Goal: Communication & Community: Ask a question

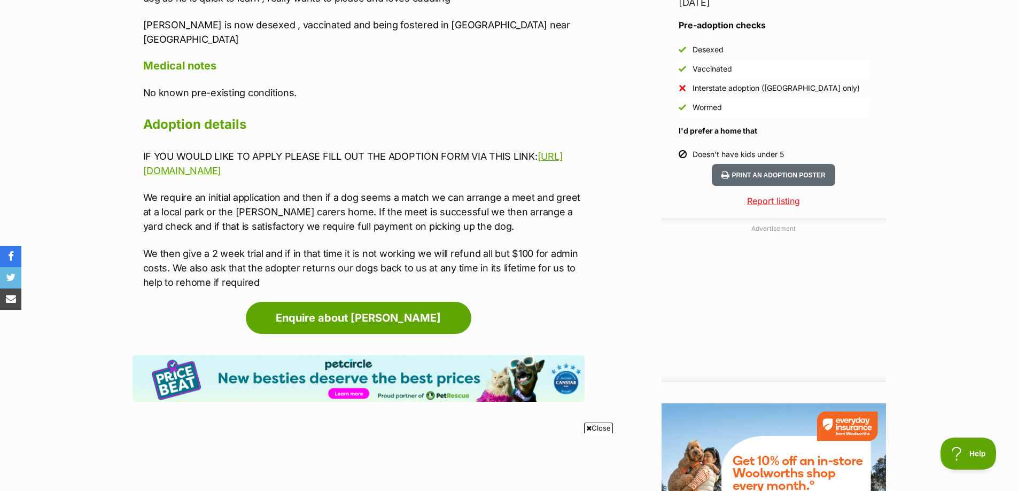
scroll to position [1016, 0]
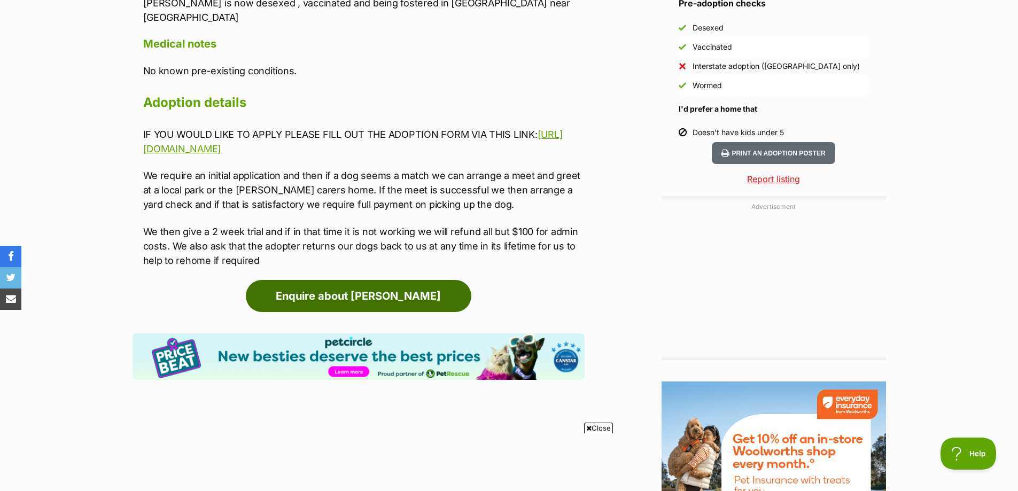
click at [382, 280] on link "Enquire about [PERSON_NAME]" at bounding box center [359, 296] width 226 height 32
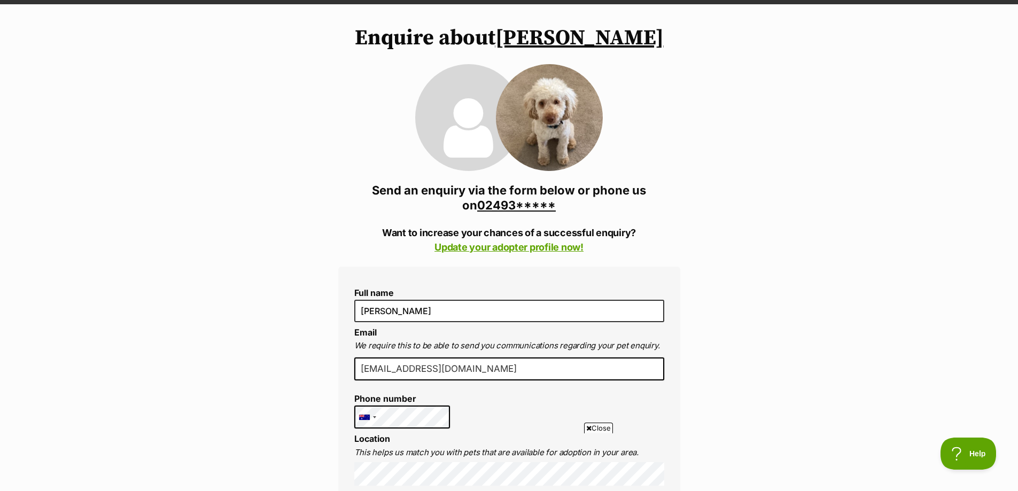
scroll to position [53, 0]
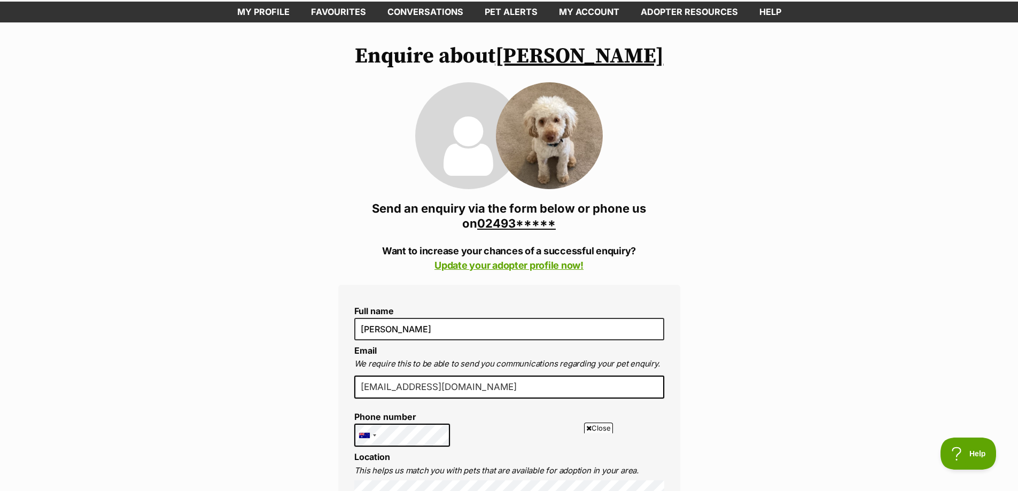
click at [457, 141] on icon at bounding box center [469, 146] width 50 height 69
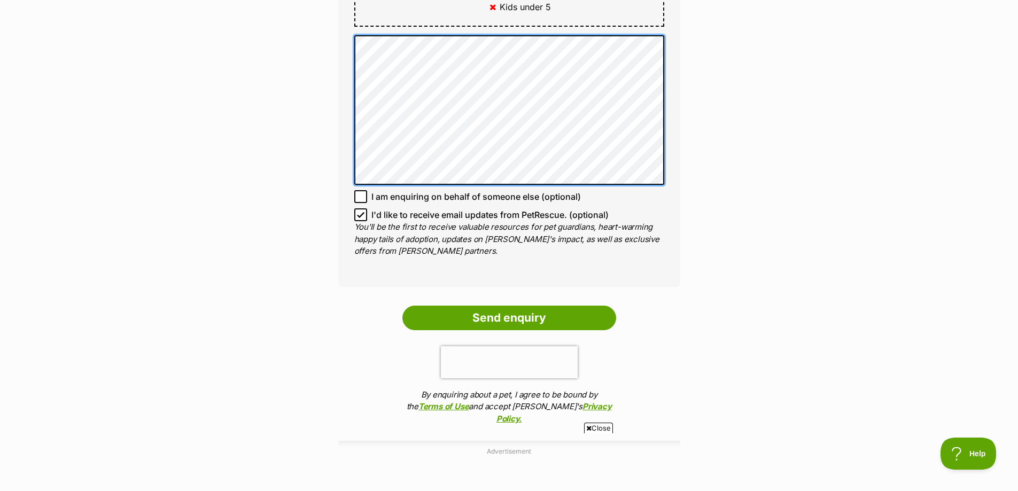
scroll to position [802, 0]
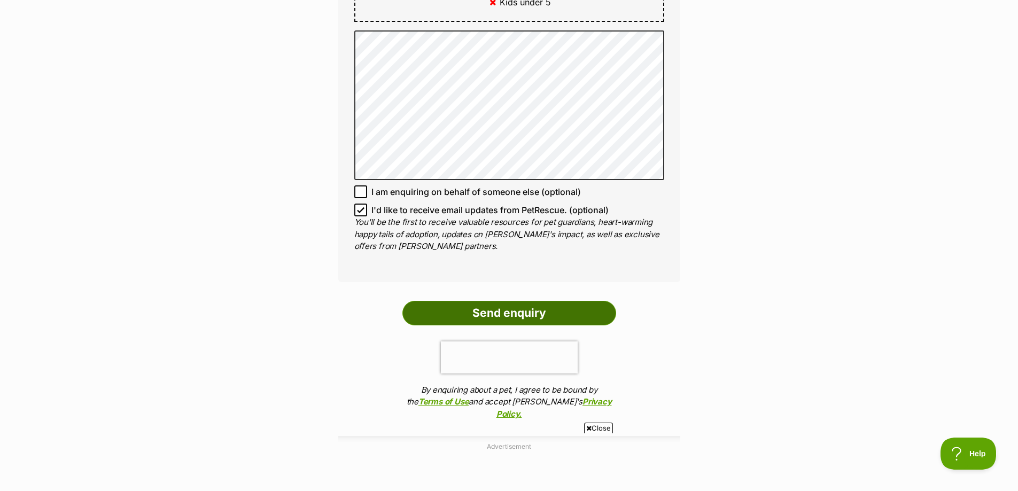
click at [512, 301] on input "Send enquiry" at bounding box center [510, 313] width 214 height 25
